Goal: Ask a question: Seek information or help from site administrators or community

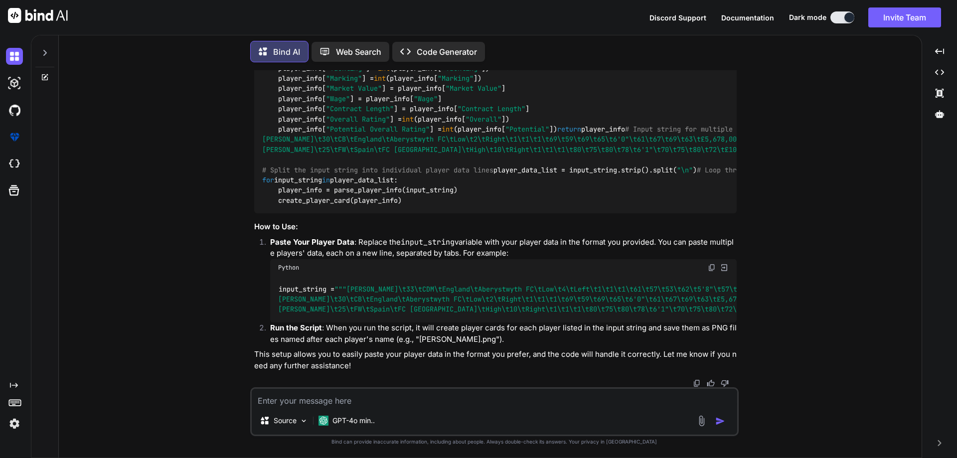
scroll to position [3820, 0]
click at [948, 53] on div "Created with Pixso." at bounding box center [939, 51] width 27 height 17
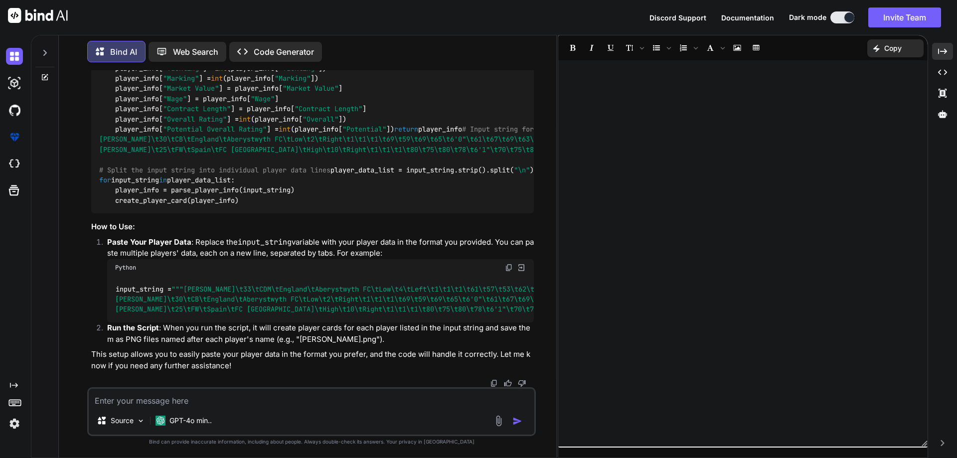
scroll to position [4858, 0]
click at [192, 430] on div "GPT-4o min.." at bounding box center [184, 421] width 64 height 20
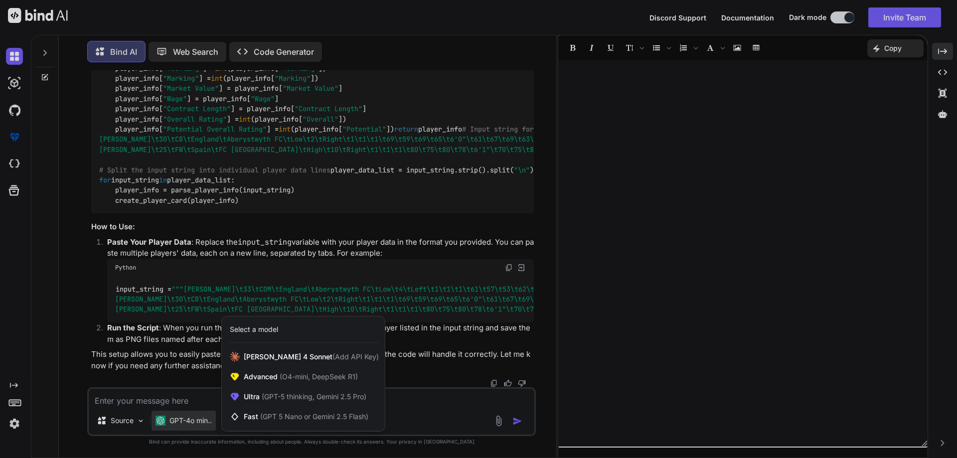
click at [402, 403] on div at bounding box center [478, 229] width 957 height 458
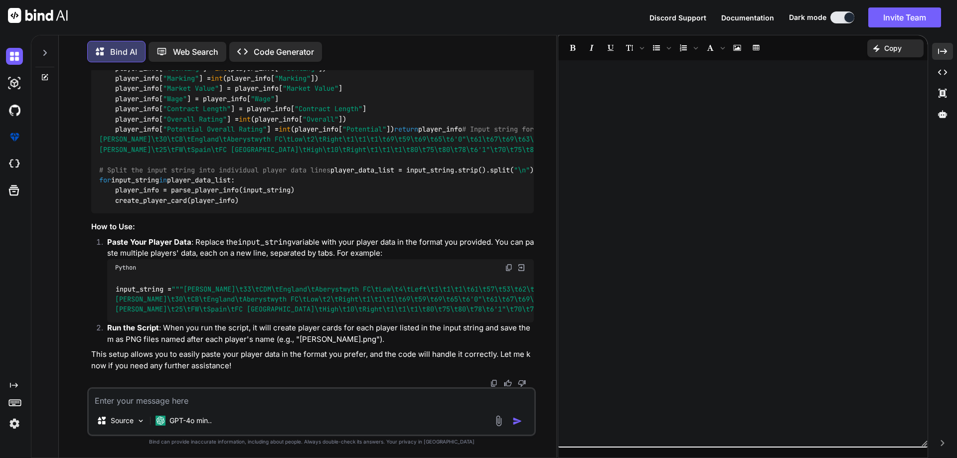
scroll to position [4947, 0]
click at [40, 48] on div at bounding box center [44, 50] width 19 height 34
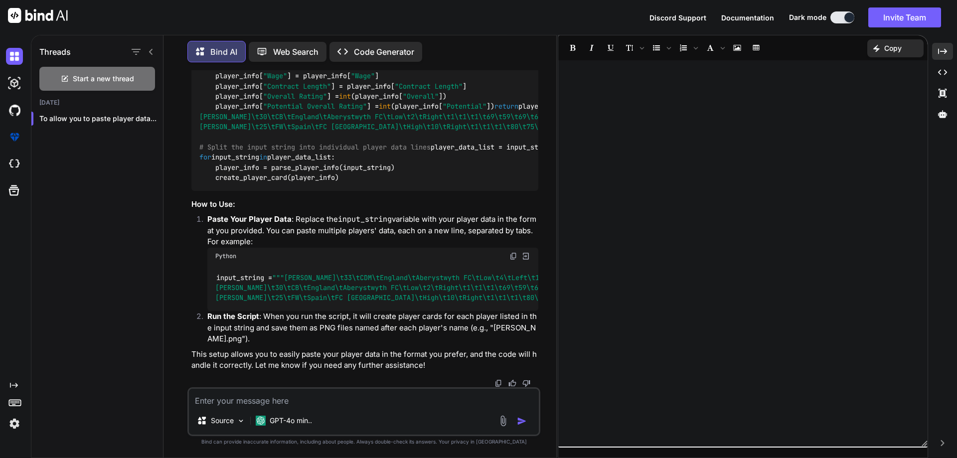
scroll to position [5059, 0]
click at [112, 79] on span "Start a new thread" at bounding box center [103, 79] width 61 height 10
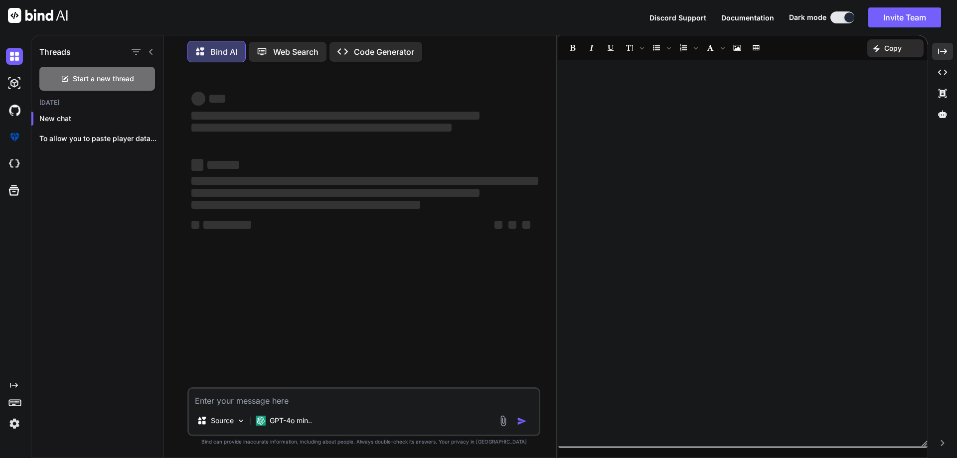
type textarea "x"
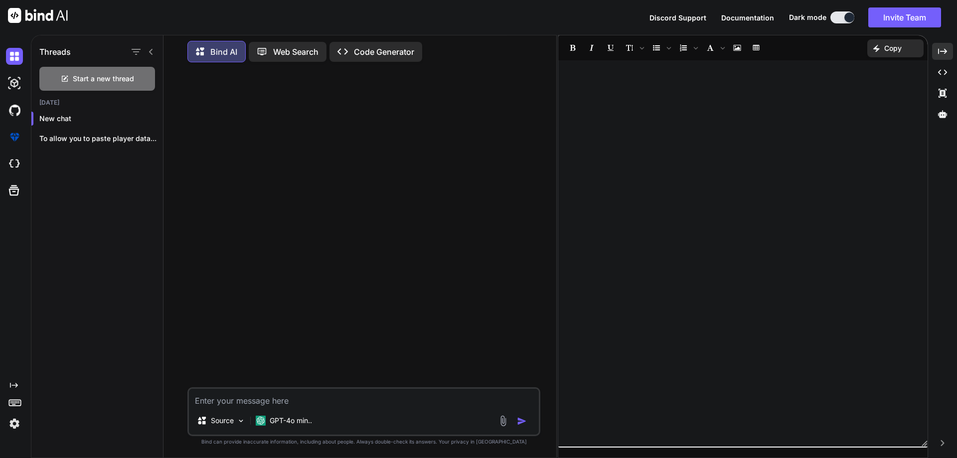
click at [287, 396] on textarea at bounding box center [364, 398] width 350 height 18
drag, startPoint x: 149, startPoint y: 47, endPoint x: 207, endPoint y: 145, distance: 114.0
click at [150, 48] on icon at bounding box center [151, 52] width 8 height 8
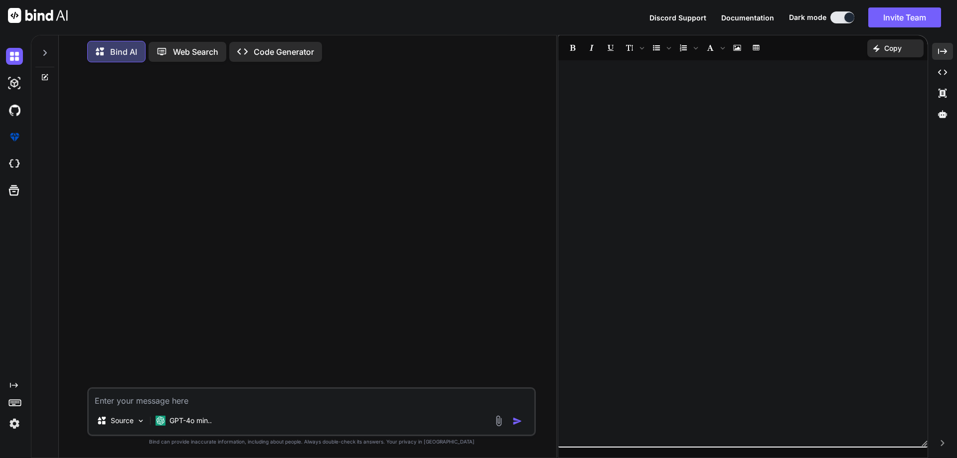
click at [234, 398] on textarea at bounding box center [312, 398] width 446 height 18
type textarea "c"
type textarea "x"
type textarea "ca"
type textarea "x"
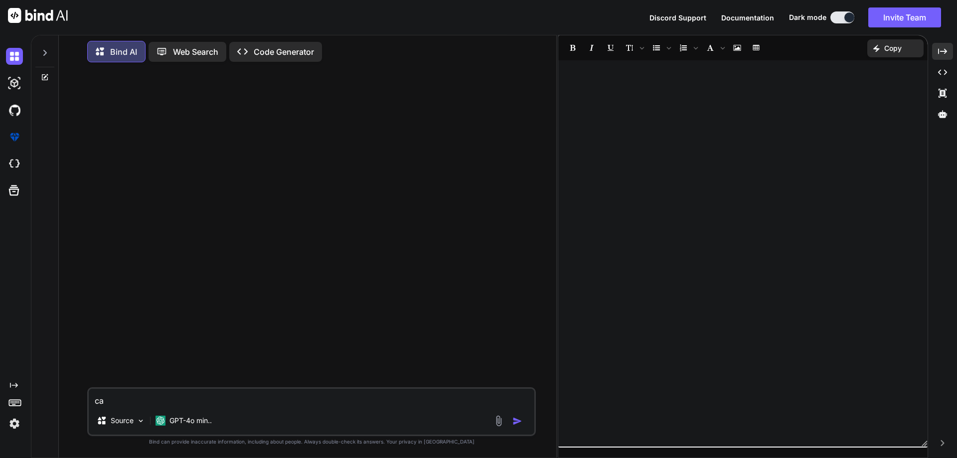
type textarea "can"
type textarea "x"
type textarea "can"
type textarea "x"
type textarea "can y"
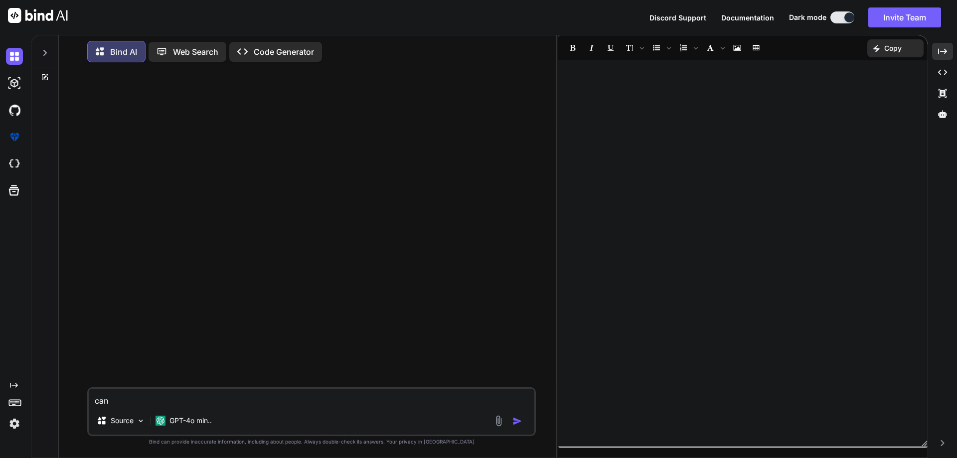
type textarea "x"
type textarea "can yo"
type textarea "x"
type textarea "can you"
type textarea "x"
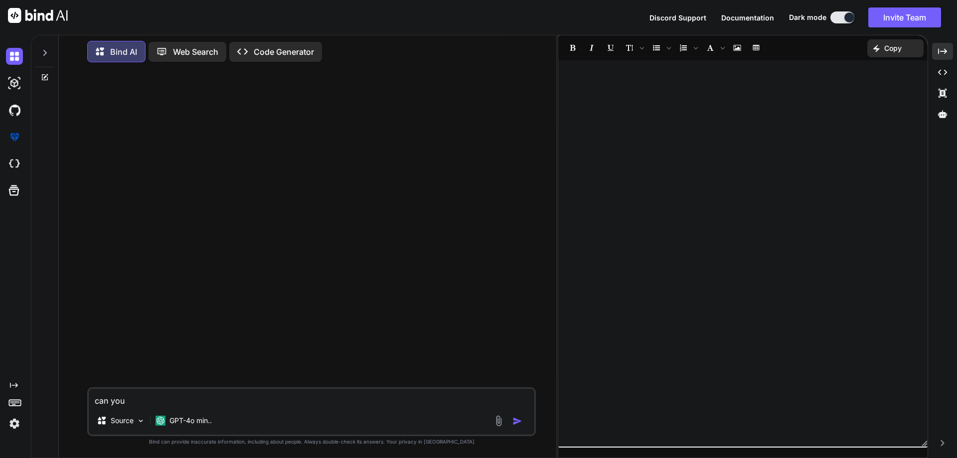
type textarea "can you"
type textarea "x"
type textarea "can you d"
type textarea "x"
type textarea "can you de"
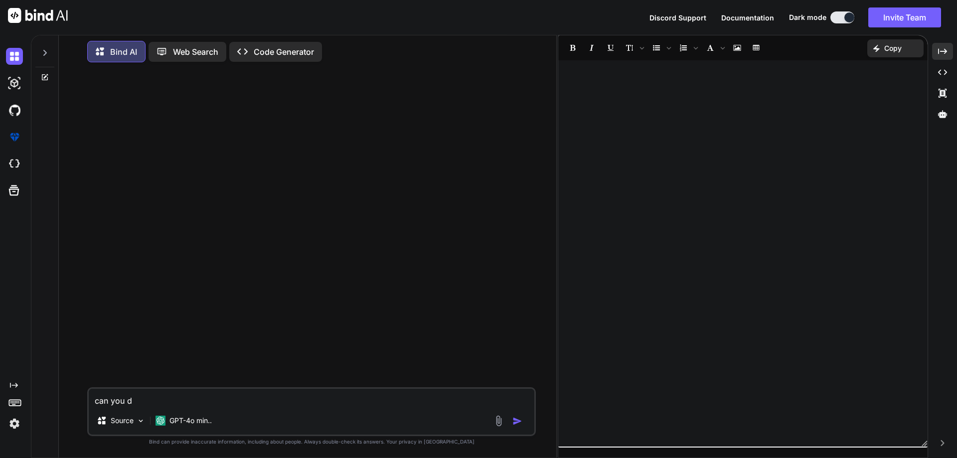
type textarea "x"
type textarea "can you des"
type textarea "x"
type textarea "can you desi"
type textarea "x"
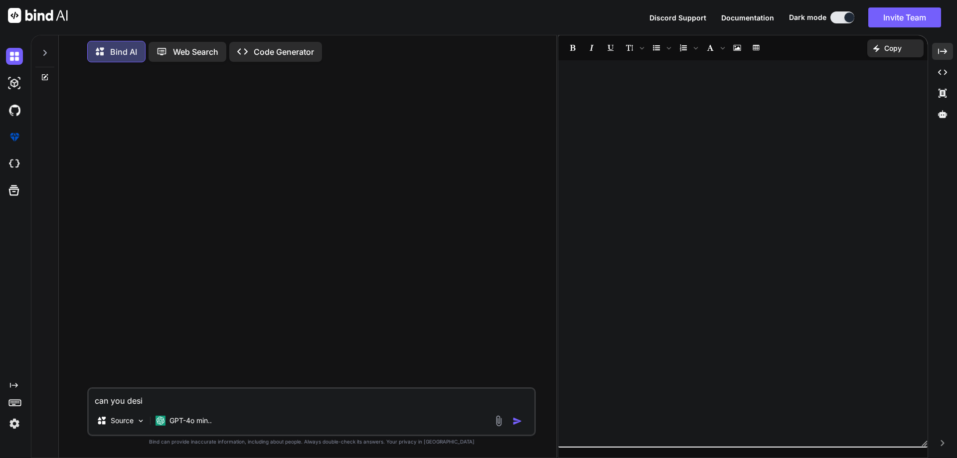
type textarea "can you desig"
type textarea "x"
type textarea "can you design"
type textarea "x"
type textarea "can you design"
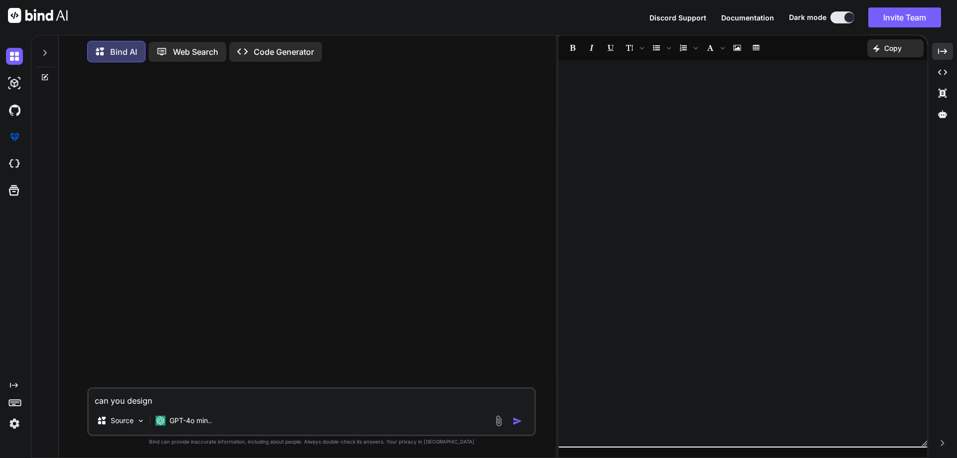
type textarea "x"
type textarea "can you design a"
type textarea "x"
type textarea "can you design an"
type textarea "x"
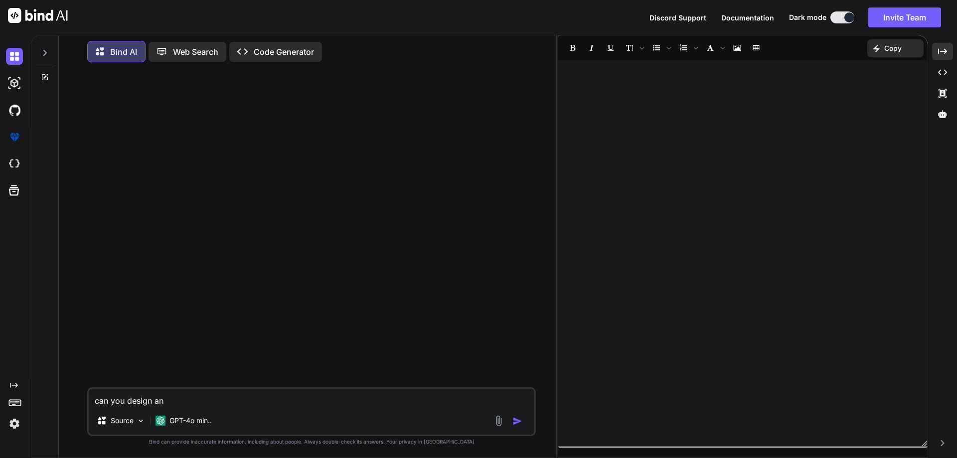
type textarea "can you design an"
type textarea "x"
type textarea "can you design an i"
type textarea "x"
type textarea "can you design an in"
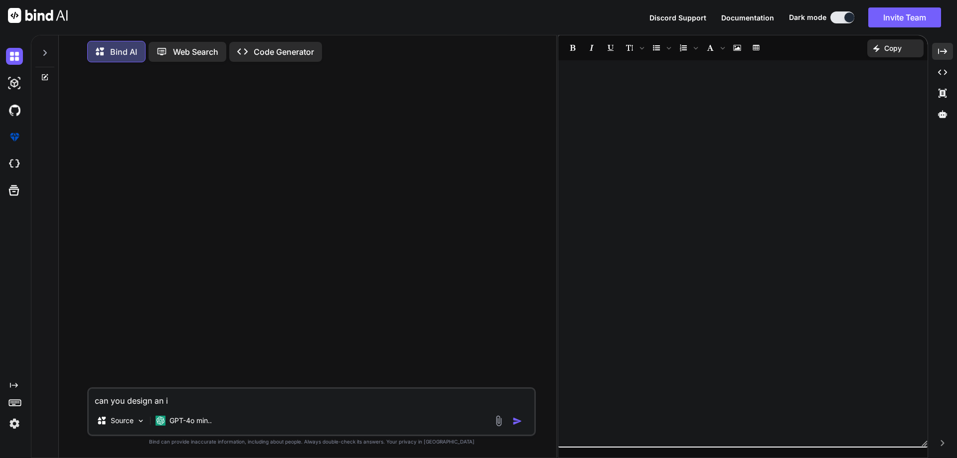
type textarea "x"
type textarea "can you design an inv"
type textarea "x"
type textarea "can you design an inve"
type textarea "x"
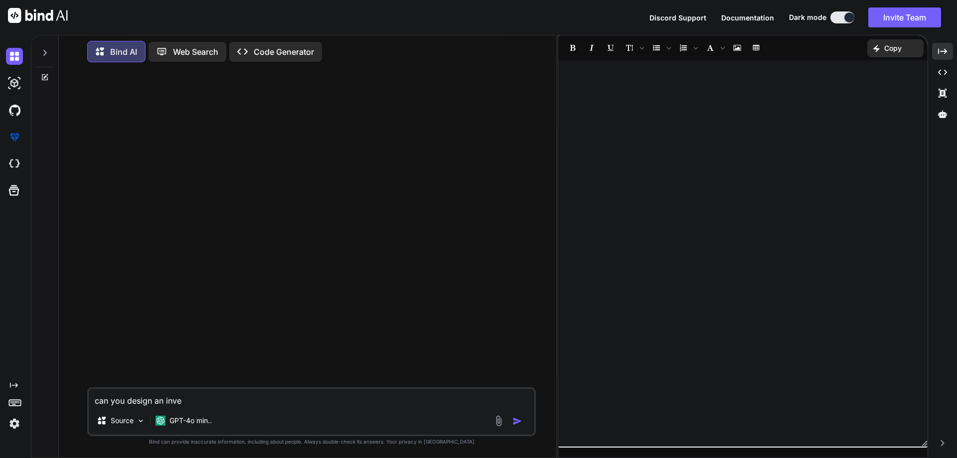
type textarea "can you design an inven"
type textarea "x"
type textarea "can you design an invent"
type textarea "x"
type textarea "can you design an invento"
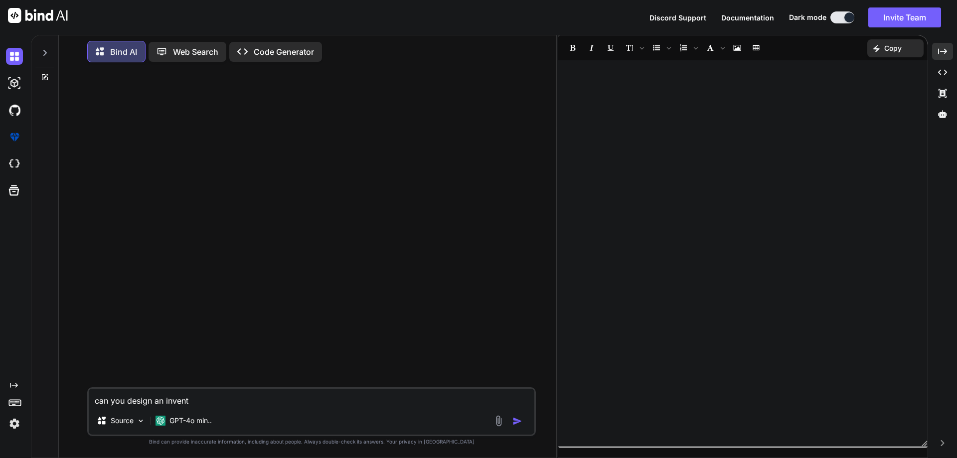
type textarea "x"
type textarea "can you design an inventor"
type textarea "x"
type textarea "can you design an inventory"
type textarea "x"
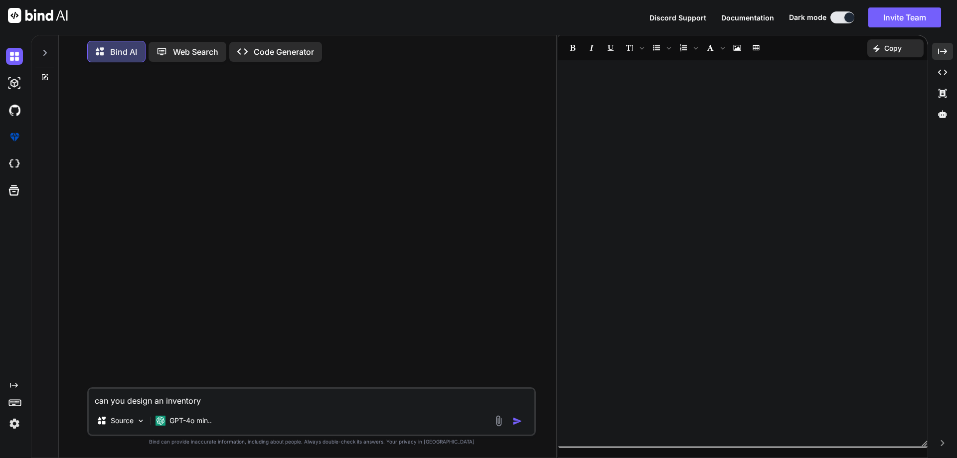
type textarea "can you design an inventory"
type textarea "x"
type textarea "can you design an inventory s"
type textarea "x"
type textarea "can you design an inventory sy"
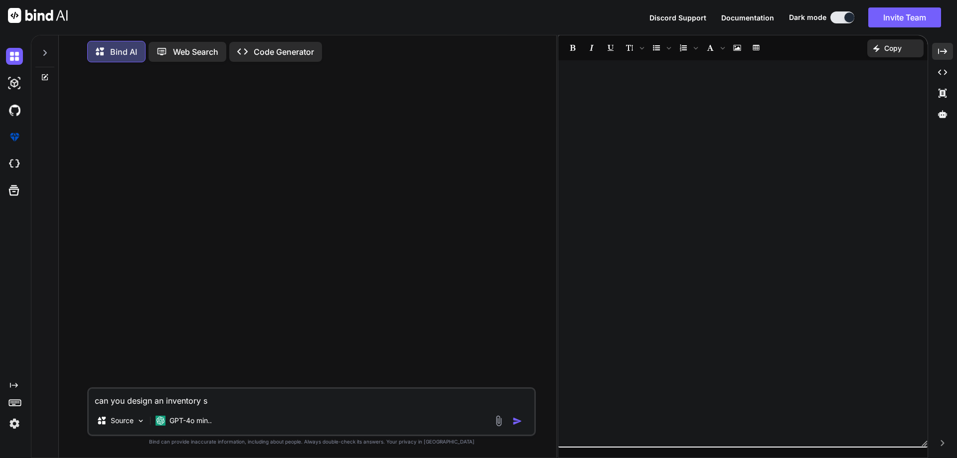
type textarea "x"
type textarea "can you design an inventory sys"
type textarea "x"
type textarea "can you design an inventory syst"
type textarea "x"
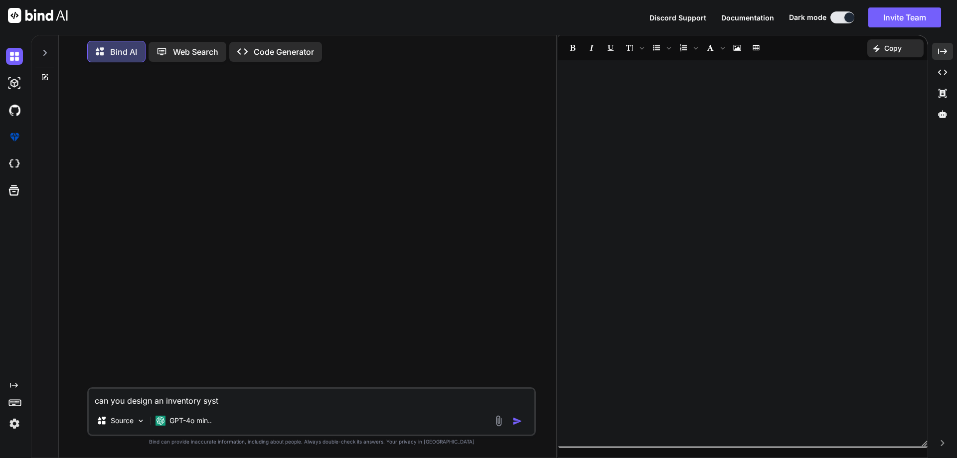
type textarea "can you design an inventory syste"
type textarea "x"
type textarea "can you design an inventory system"
type textarea "x"
type textarea "can you design an inventory system"
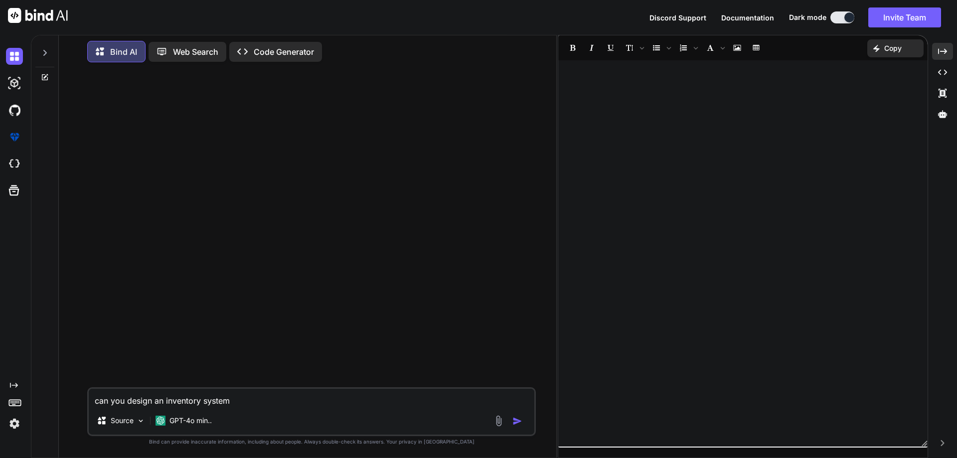
type textarea "x"
type textarea "can you design an inventory system t"
type textarea "x"
type textarea "can you design an inventory system th"
type textarea "x"
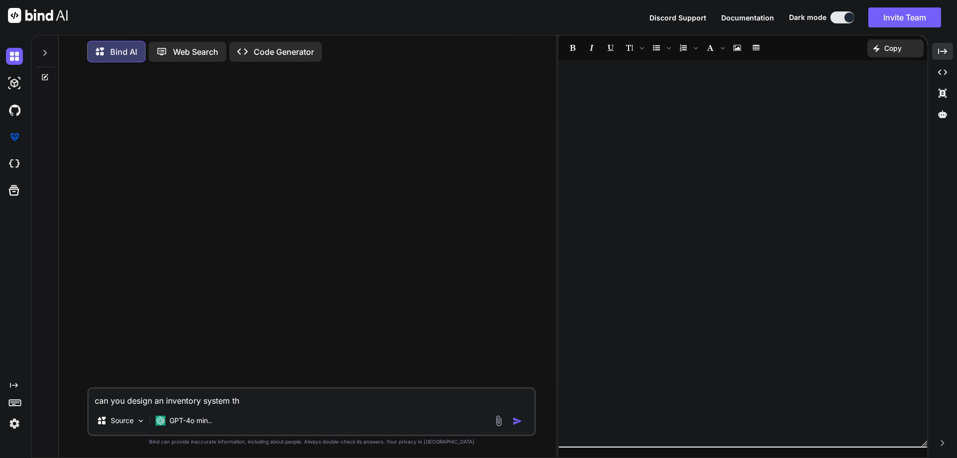
type textarea "can you design an inventory system tha"
type textarea "x"
type textarea "can you design an inventory system that"
type textarea "x"
type textarea "can you design an inventory system that"
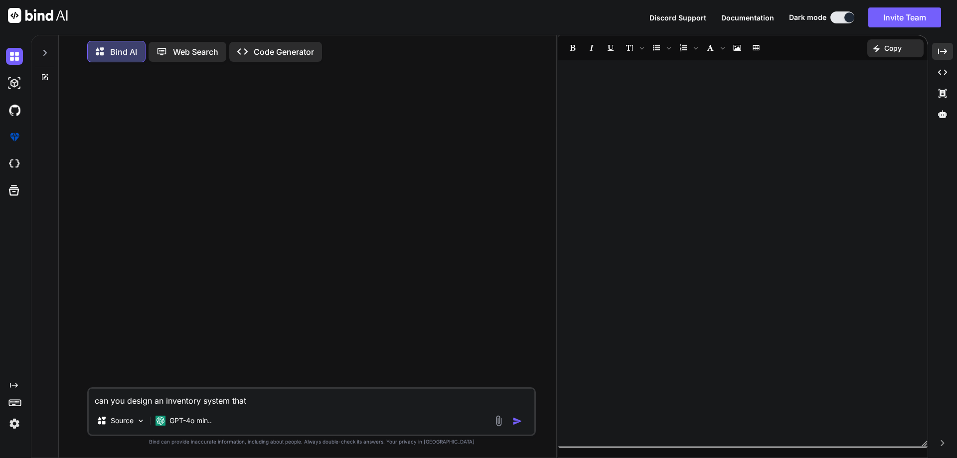
type textarea "x"
type textarea "can you design an inventory system that w"
type textarea "x"
type textarea "can you design an inventory system that wo"
type textarea "x"
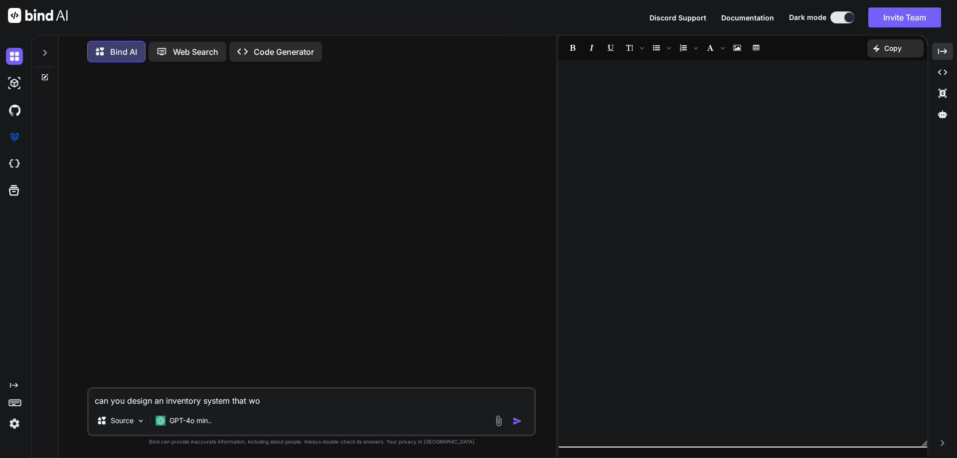
type textarea "can you design an inventory system that wou"
type textarea "x"
type textarea "can you design an inventory system that woul"
type textarea "x"
type textarea "can you design an inventory system that would"
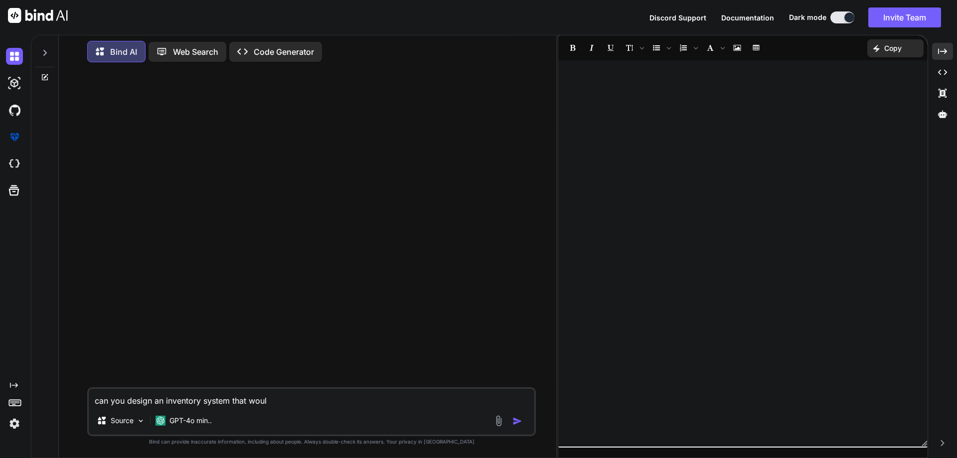
type textarea "x"
type textarea "can you design an inventory system that would"
type textarea "x"
type textarea "can you design an inventory system that would w"
type textarea "x"
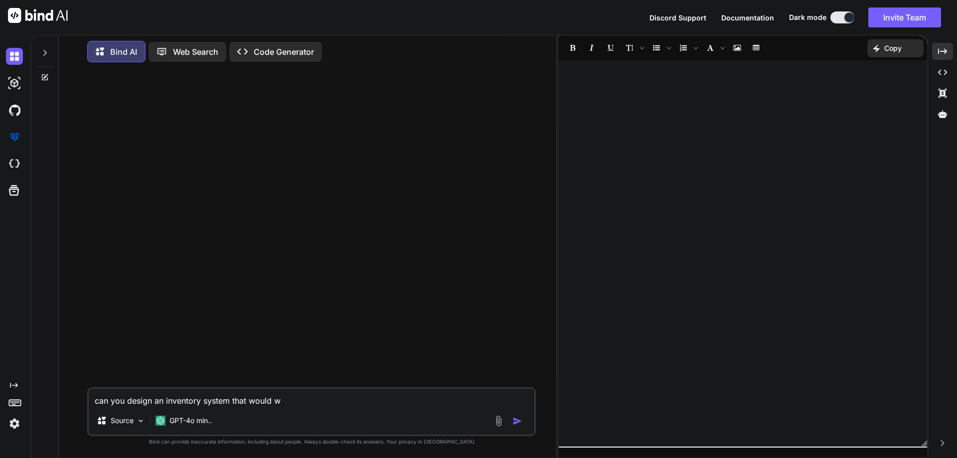
type textarea "can you design an inventory system that would wo"
type textarea "x"
type textarea "can you design an inventory system that would wor"
type textarea "x"
type textarea "can you design an inventory system that would work"
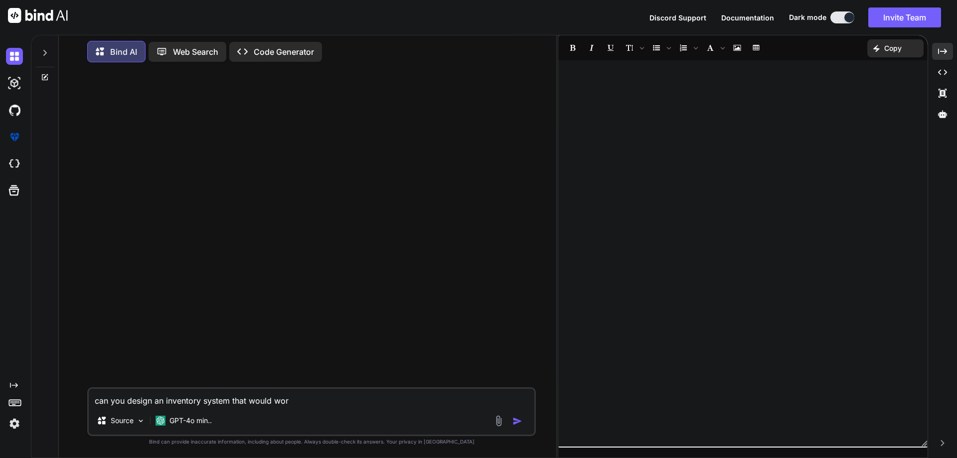
type textarea "x"
type textarea "can you design an inventory system that would work"
type textarea "x"
type textarea "can you design an inventory system that would work i"
type textarea "x"
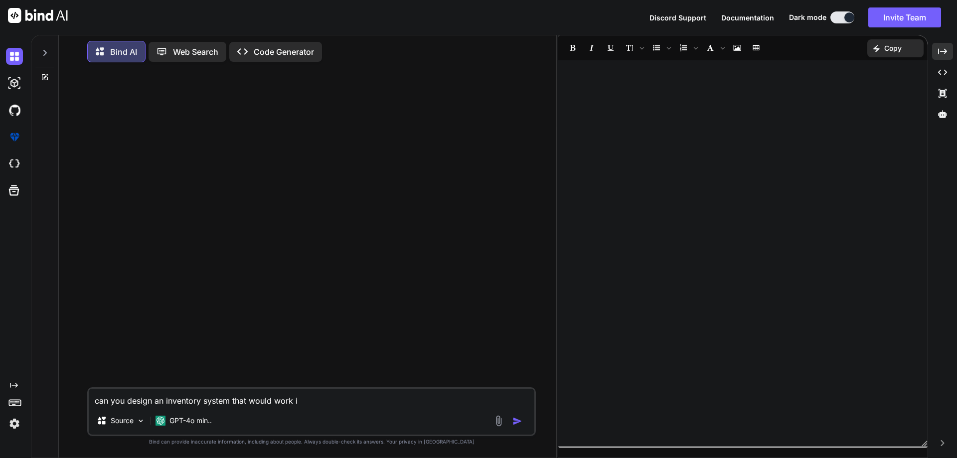
type textarea "can you design an inventory system that would work in"
type textarea "x"
type textarea "can you design an inventory system that would work in"
type textarea "x"
type textarea "can you design an inventory system that would work in u"
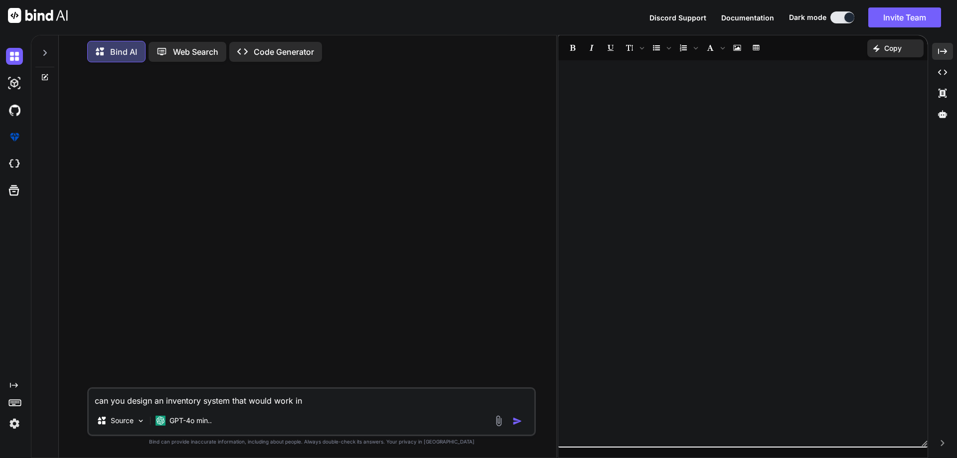
type textarea "x"
type textarea "can you design an inventory system that would work in un"
type textarea "x"
type textarea "can you design an inventory system that would work in [GEOGRAPHIC_DATA]"
type textarea "x"
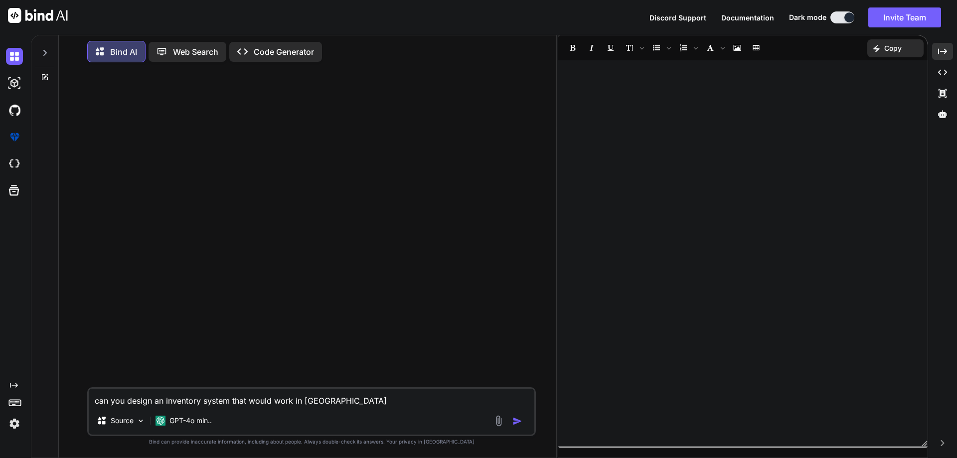
type textarea "can you design an inventory system that would work in unit"
type textarea "x"
type textarea "can you design an inventory system that would work in unity"
type textarea "x"
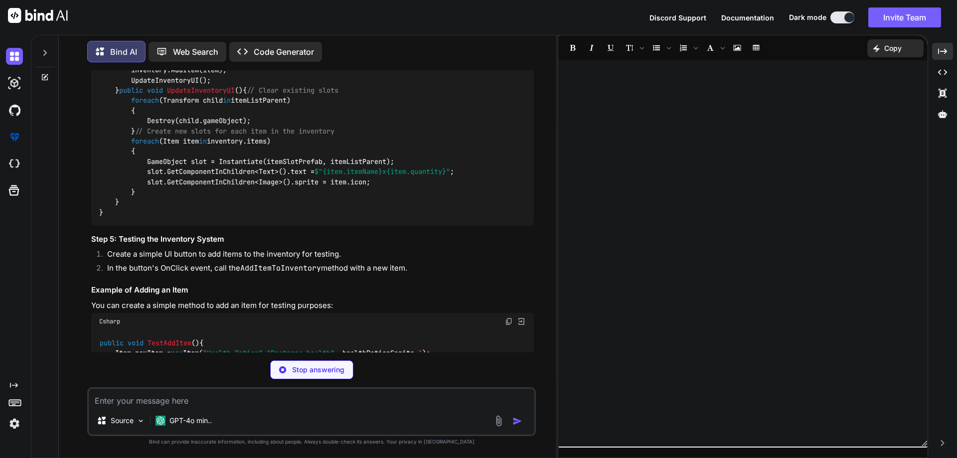
scroll to position [798, 0]
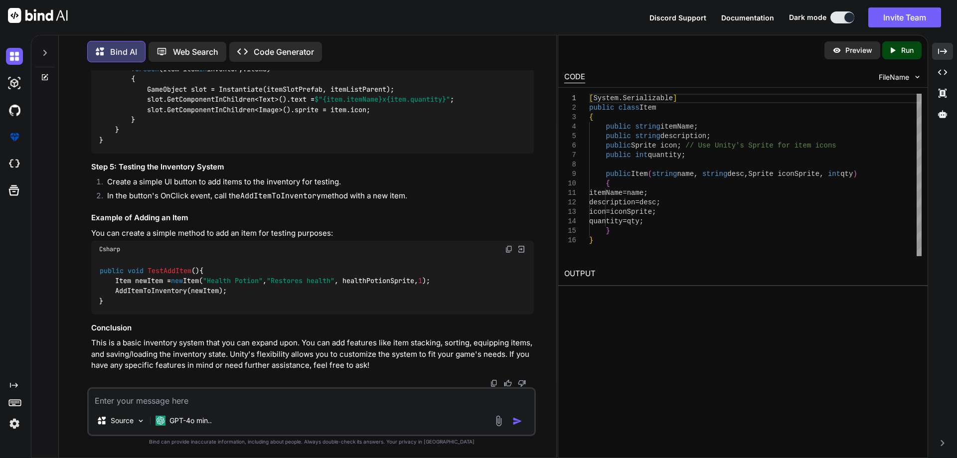
type textarea "x"
click at [310, 396] on textarea at bounding box center [312, 398] width 446 height 18
click at [261, 404] on textarea at bounding box center [312, 398] width 446 height 18
type textarea "i"
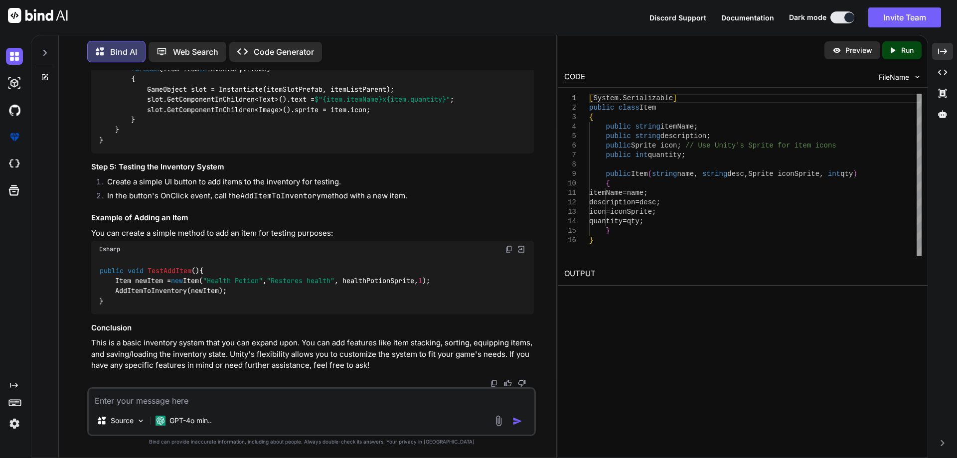
type textarea "x"
type textarea "i"
type textarea "x"
type textarea "i w"
type textarea "x"
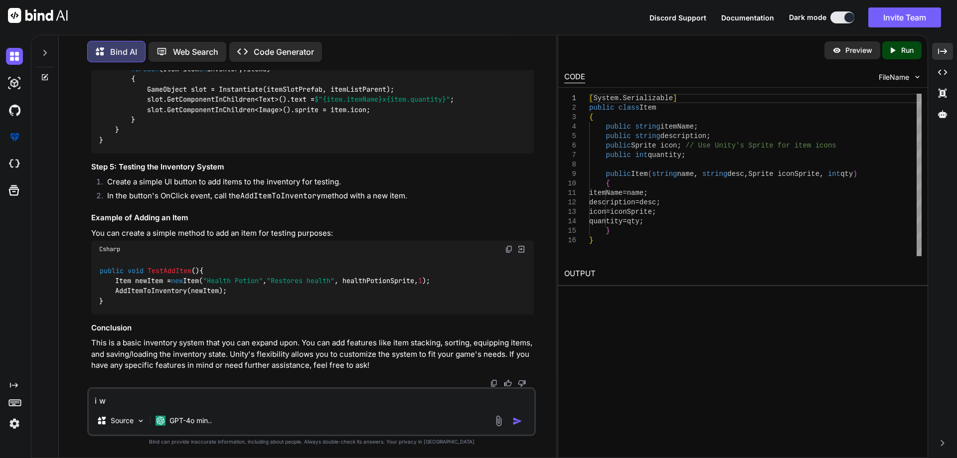
type textarea "i wa"
type textarea "x"
type textarea "i wan"
type textarea "x"
type textarea "i want"
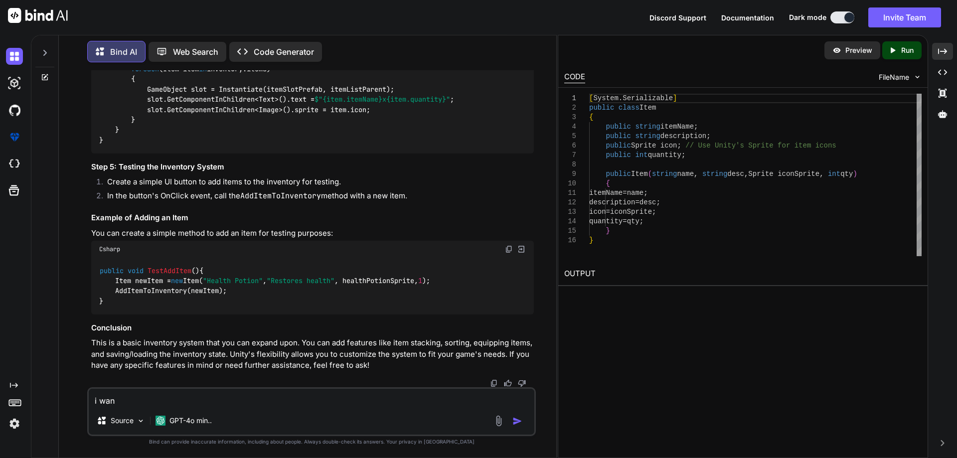
type textarea "x"
type textarea "i want"
type textarea "x"
type textarea "i want m"
type textarea "x"
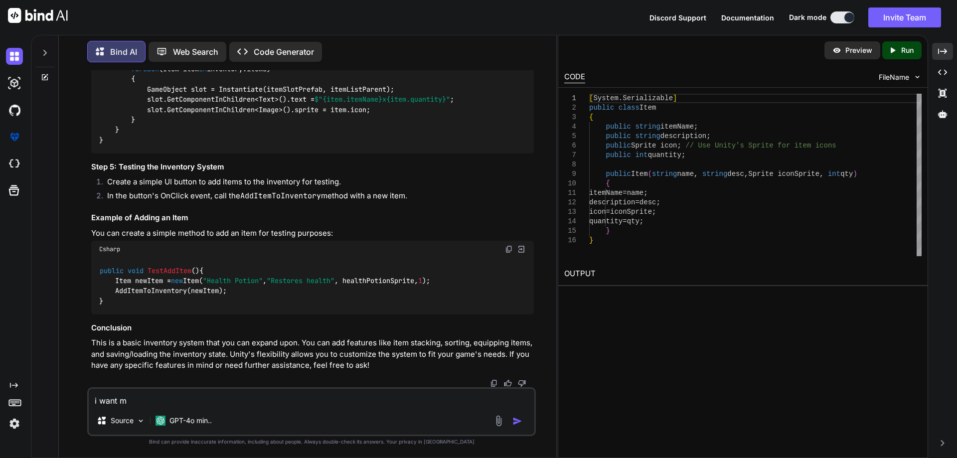
type textarea "i want my"
type textarea "x"
type textarea "i want my"
type textarea "x"
type textarea "i want my i"
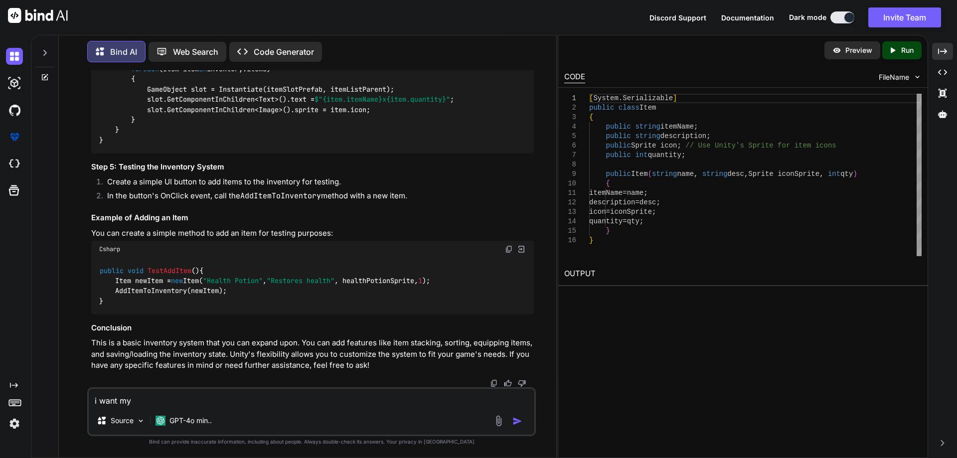
type textarea "x"
type textarea "i want my it"
type textarea "x"
type textarea "i want my ite"
type textarea "x"
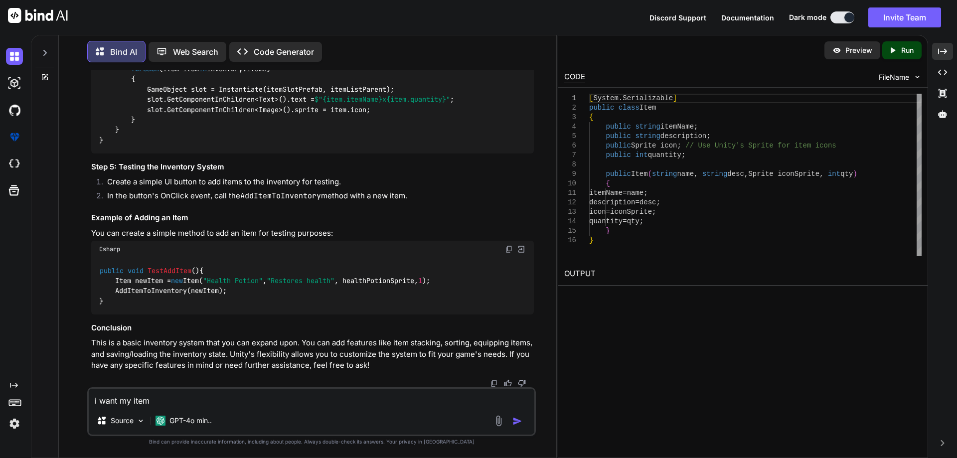
type textarea "i want my items"
type textarea "x"
type textarea "i want my items"
type textarea "x"
type textarea "i want my items t"
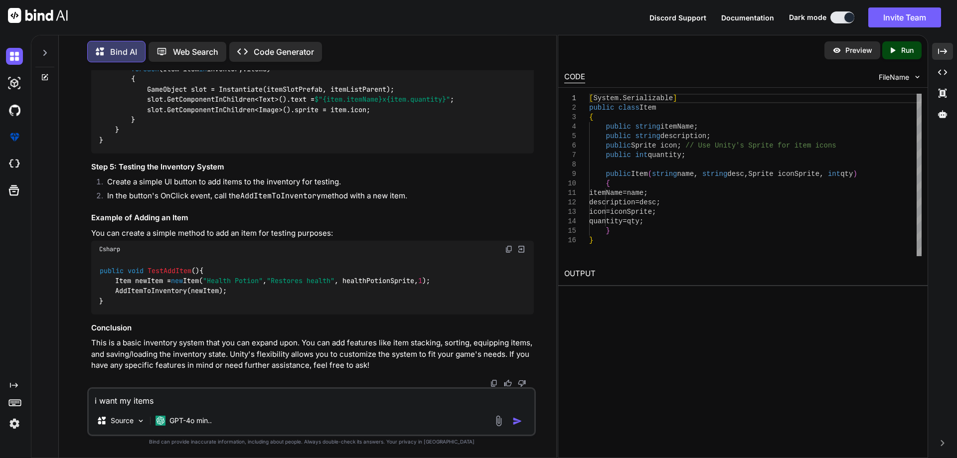
type textarea "x"
type textarea "i want my items to"
type textarea "x"
type textarea "i want my items to"
type textarea "x"
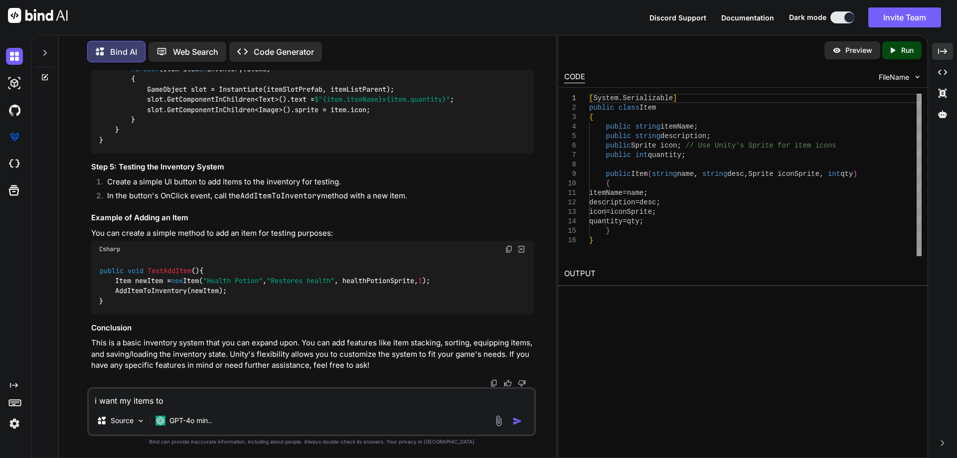
type textarea "i want my items to h"
type textarea "x"
type textarea "i want my items to ha"
type textarea "x"
type textarea "i want my items to hav"
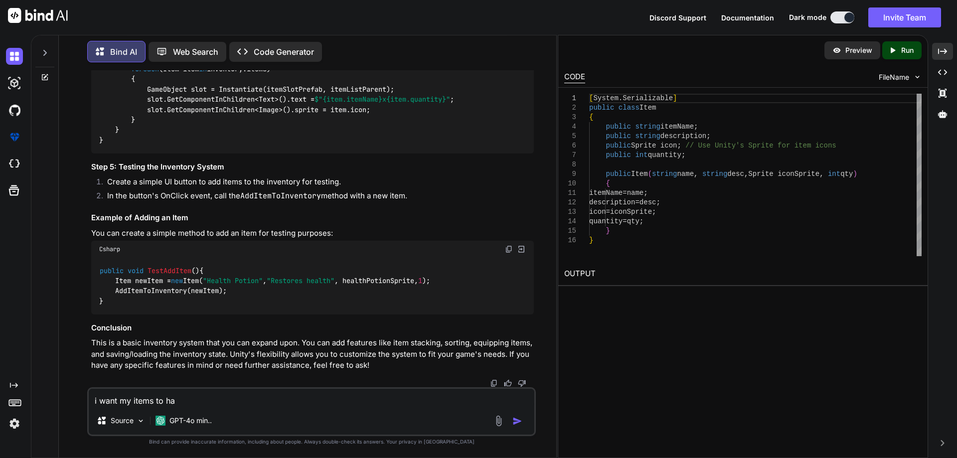
type textarea "x"
type textarea "i want my items to have"
type textarea "x"
type textarea "i want my items to have"
type textarea "x"
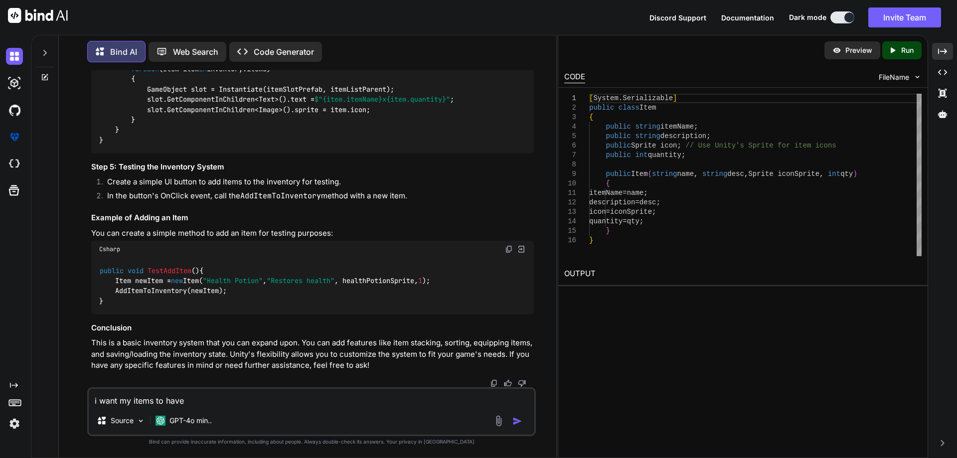
type textarea "i want my items to have p"
type textarea "x"
type textarea "i want my items to have pa"
type textarea "x"
type textarea "i want my items to have pas"
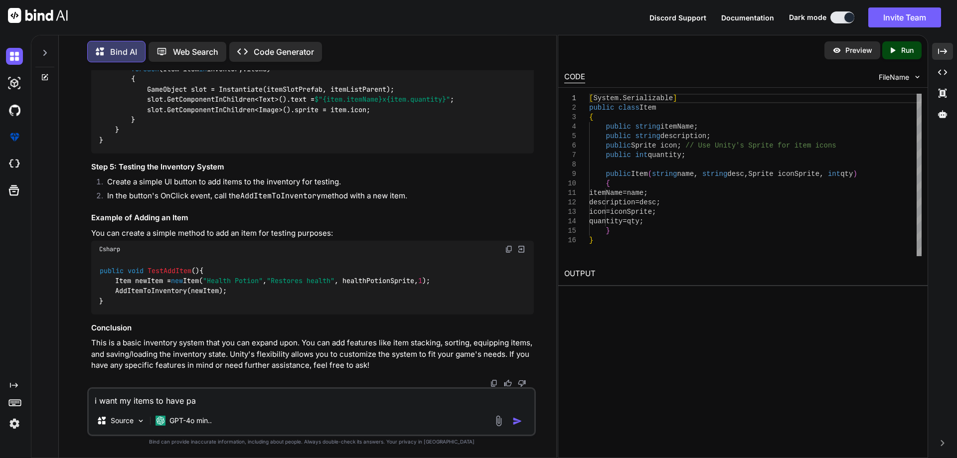
type textarea "x"
type textarea "i want my items to have pass"
type textarea "x"
type textarea "i want my items to have [PERSON_NAME]"
type textarea "x"
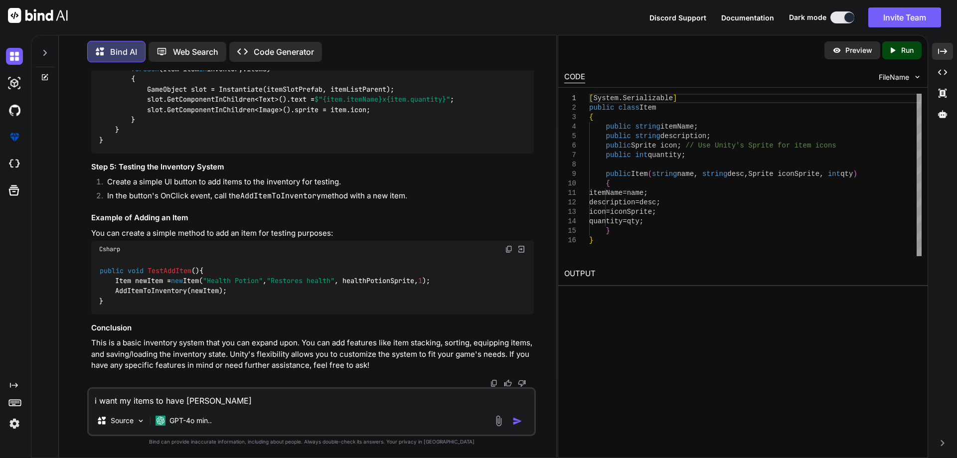
type textarea "i want my items to have passiv"
type textarea "x"
type textarea "i want my items to have passive"
type textarea "x"
type textarea "i want my items to have passive"
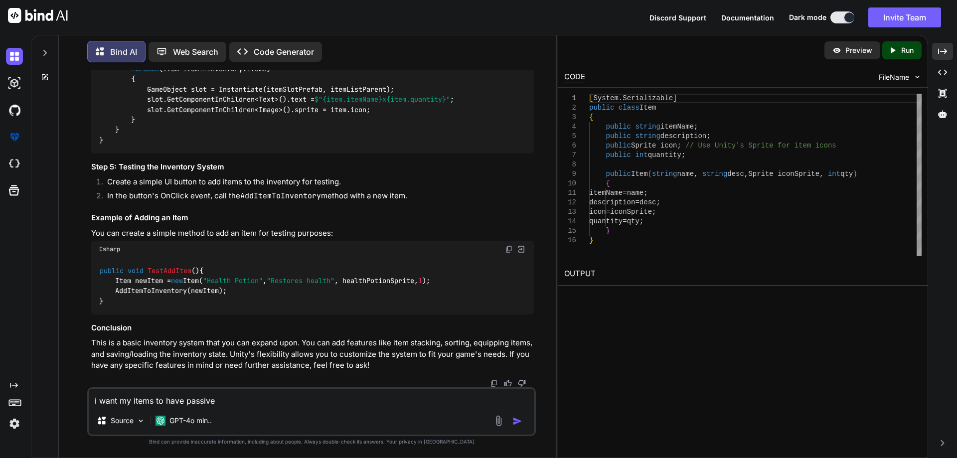
type textarea "x"
type textarea "i want my items to have passive a"
type textarea "x"
type textarea "i want my items to have passive an"
type textarea "x"
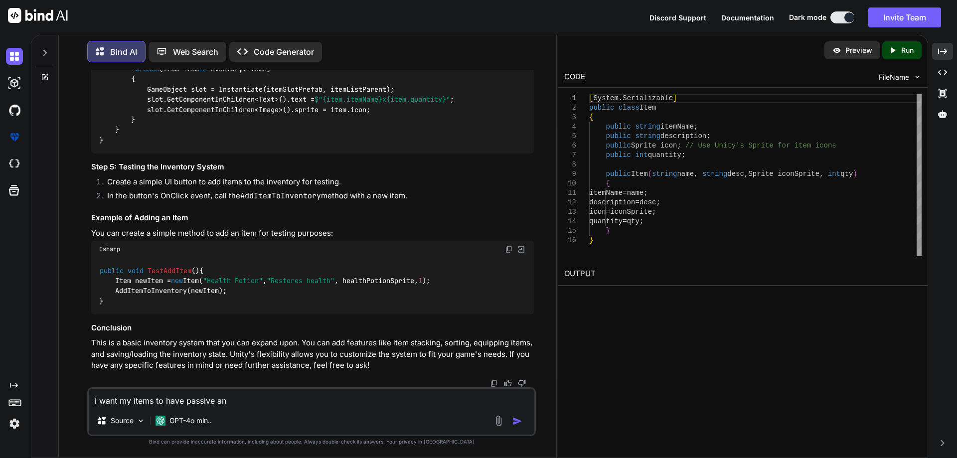
type textarea "i want my items to have passive and"
type textarea "x"
type textarea "i want my items to have passive and"
type textarea "x"
type textarea "i want my items to have passive and a"
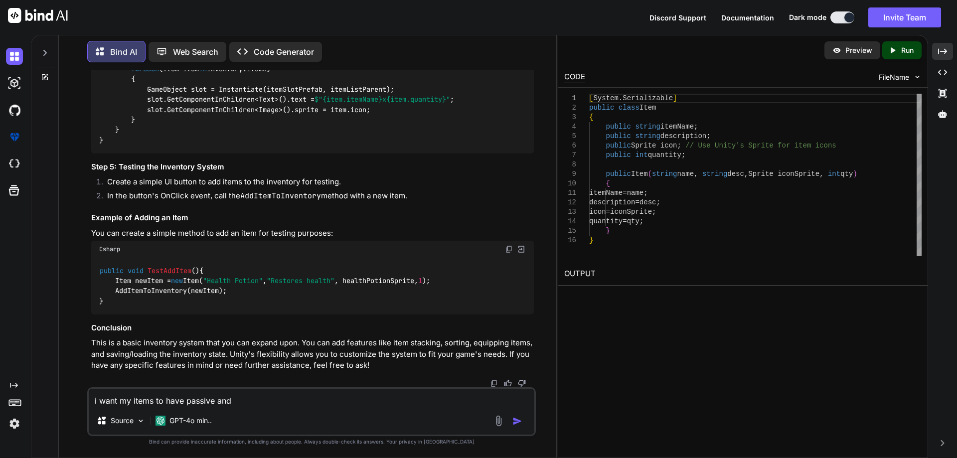
type textarea "x"
type textarea "i want my items to have passive and ac"
type textarea "x"
type textarea "i want my items to have passive and act"
type textarea "x"
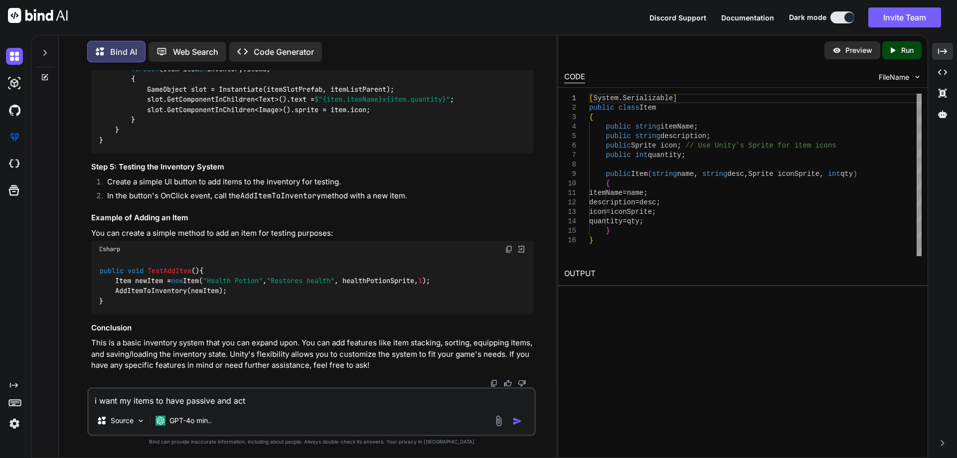
type textarea "i want my items to have passive and acti"
type textarea "x"
type textarea "i want my items to have passive and activ"
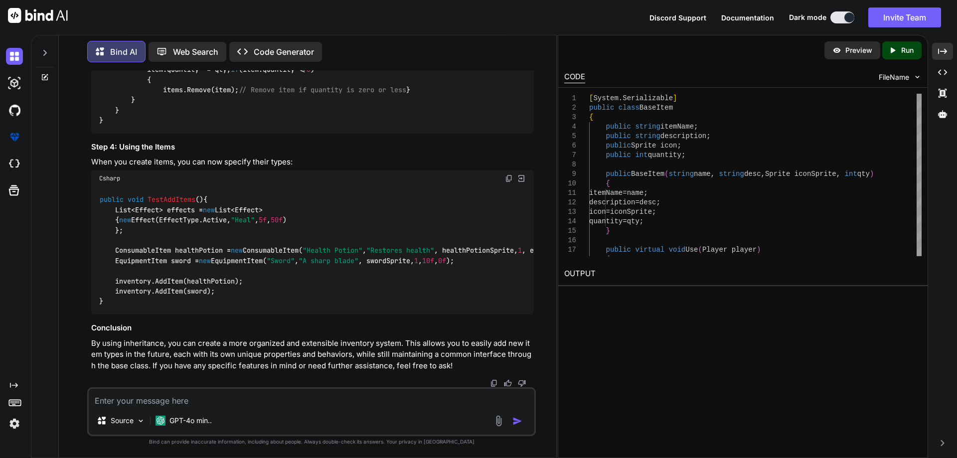
scroll to position [4597, 0]
click at [292, 400] on textarea at bounding box center [312, 398] width 446 height 18
click at [234, 400] on textarea at bounding box center [312, 398] width 446 height 18
click at [174, 400] on textarea at bounding box center [312, 398] width 446 height 18
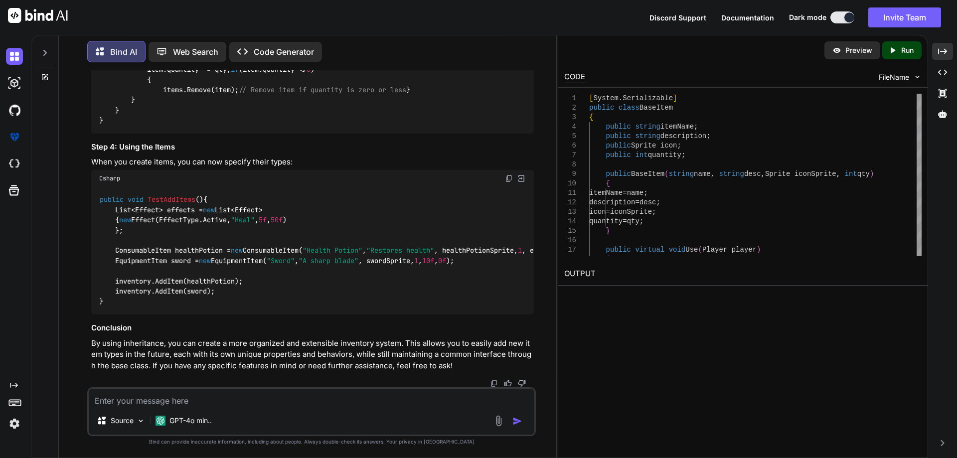
click at [56, 48] on div at bounding box center [44, 57] width 27 height 48
click at [47, 46] on div at bounding box center [44, 50] width 19 height 34
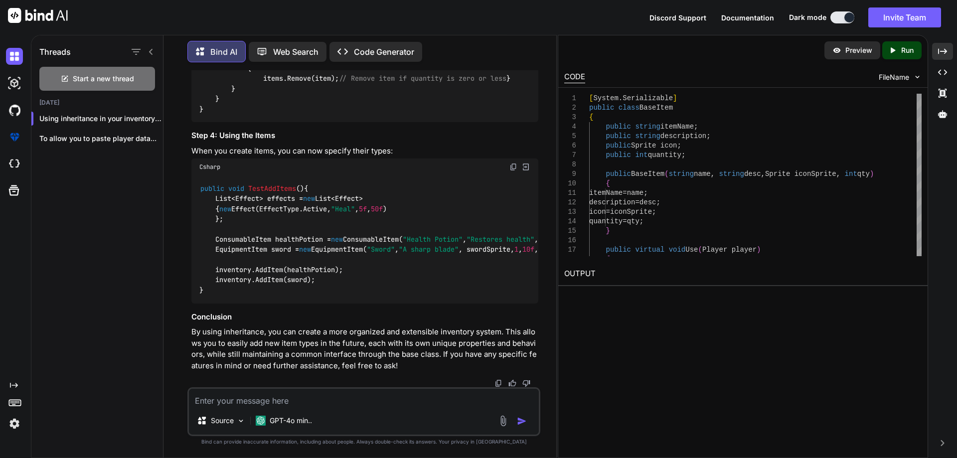
scroll to position [4764, 0]
click at [81, 77] on span "Start a new thread" at bounding box center [103, 79] width 61 height 10
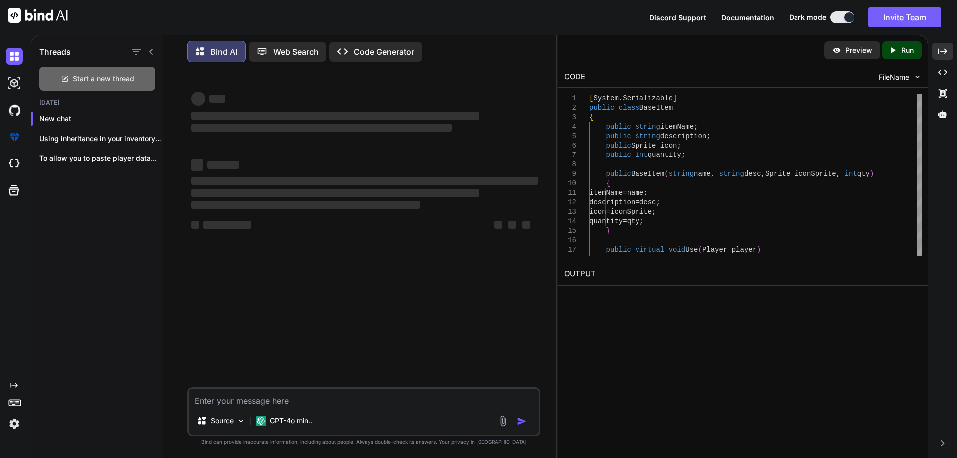
scroll to position [0, 0]
click at [265, 408] on div "Source GPT-4o min.." at bounding box center [363, 411] width 353 height 49
click at [267, 404] on textarea at bounding box center [364, 398] width 350 height 18
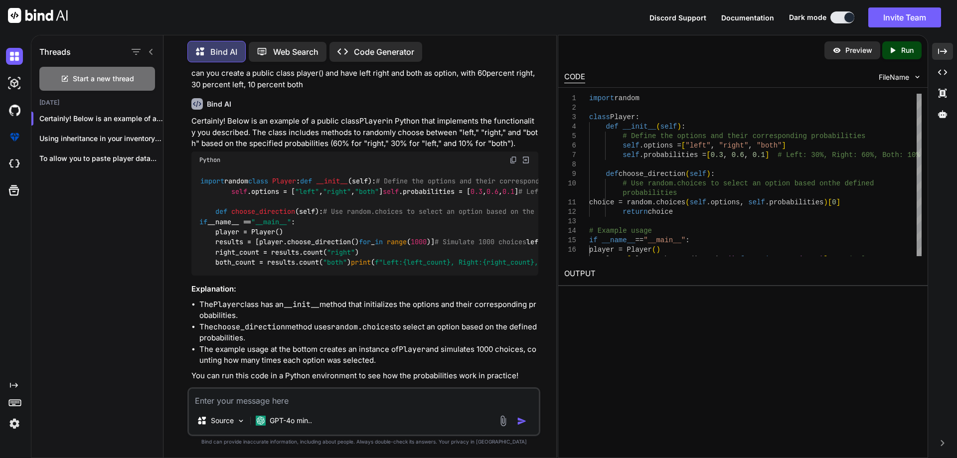
scroll to position [126, 0]
